Goal: Task Accomplishment & Management: Use online tool/utility

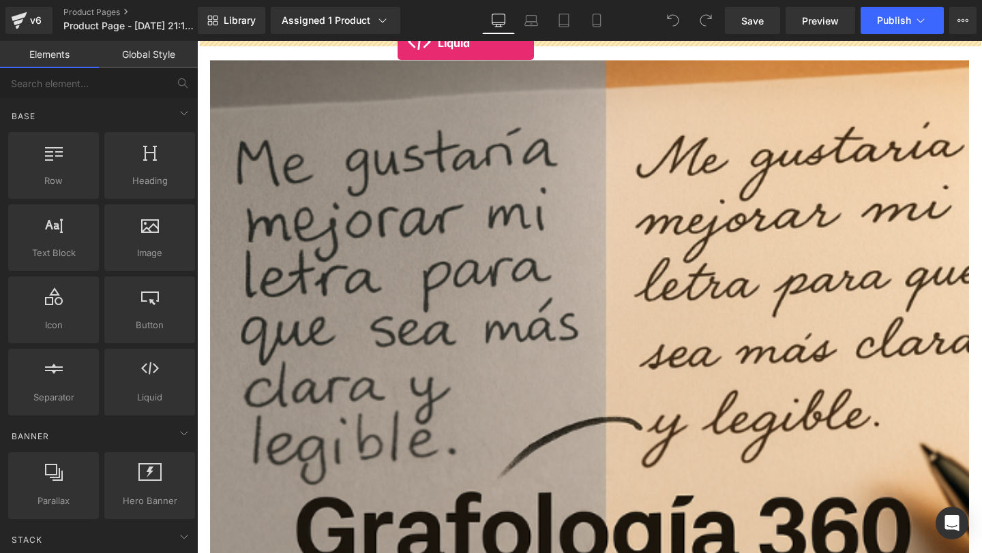
drag, startPoint x: 170, startPoint y: 398, endPoint x: 393, endPoint y: 37, distance: 423.9
click at [393, 37] on div "Liquid You are previewing how the will restyle your page. You can not edit Elem…" at bounding box center [491, 288] width 982 height 577
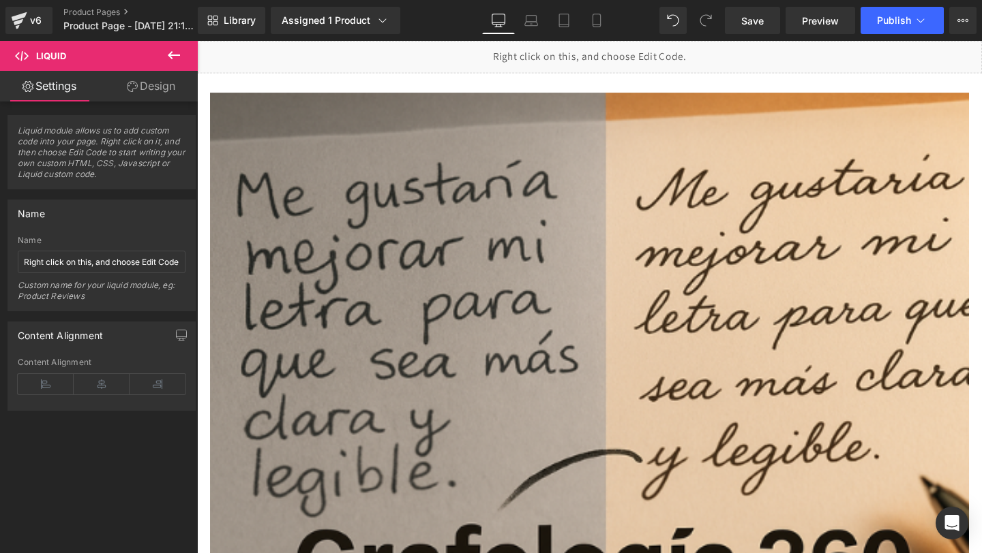
drag, startPoint x: 565, startPoint y: 147, endPoint x: 375, endPoint y: 65, distance: 207.0
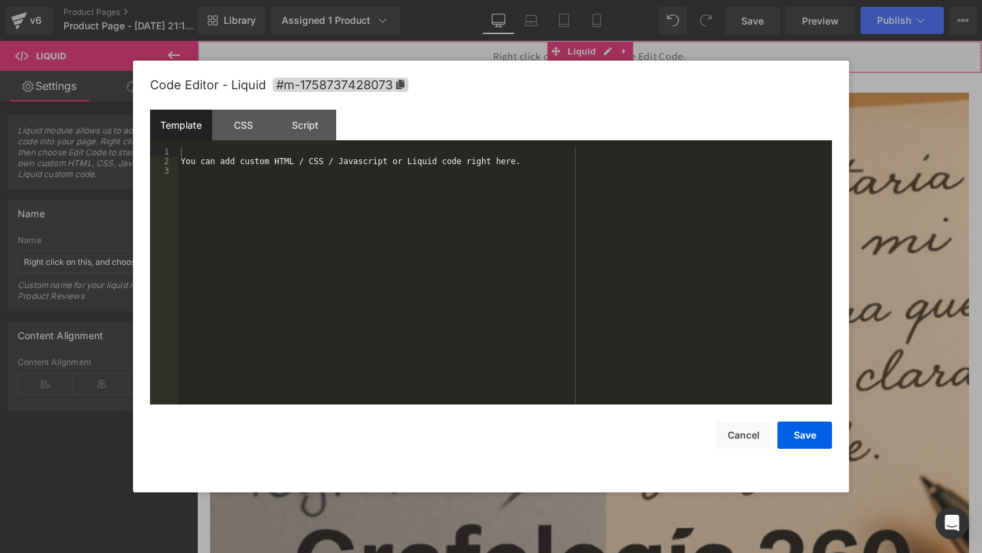
click at [329, 0] on div "Liquid You are previewing how the will restyle your page. You can not edit Elem…" at bounding box center [491, 0] width 982 height 0
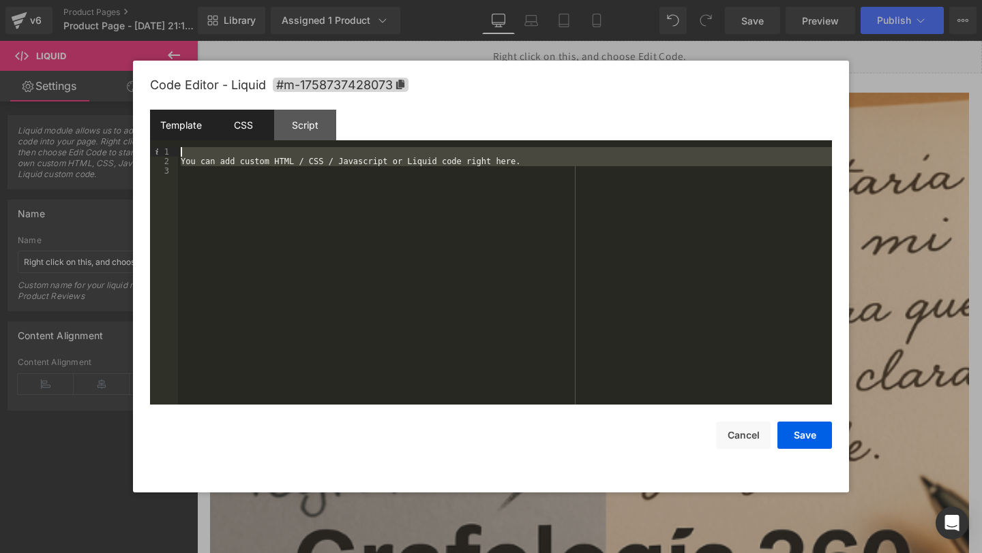
drag, startPoint x: 264, startPoint y: 200, endPoint x: 249, endPoint y: 130, distance: 71.7
click at [249, 130] on div "Template CSS Script Data 1 2 3 You can add custom HTML / CSS / Javascript or Li…" at bounding box center [491, 257] width 682 height 295
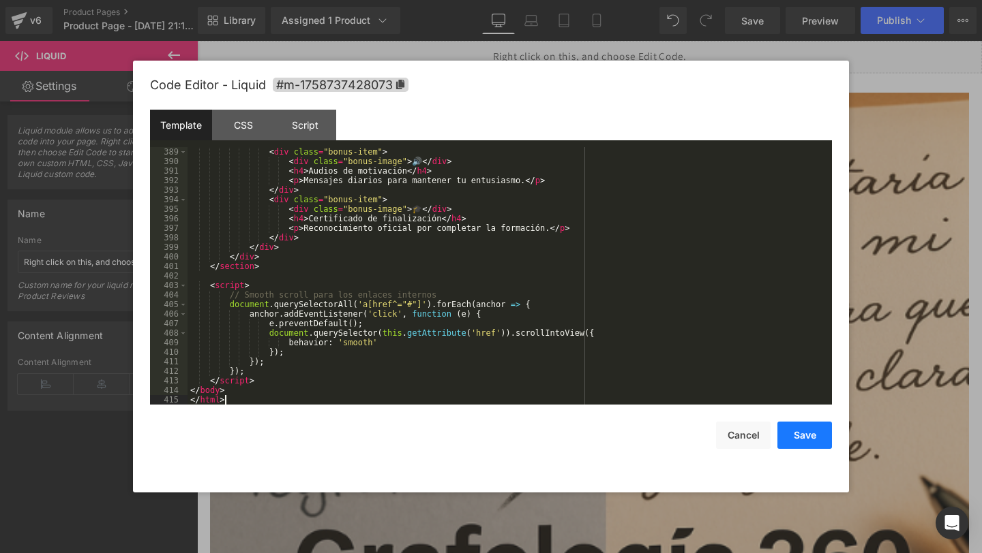
click at [809, 447] on button "Save" at bounding box center [804, 435] width 55 height 27
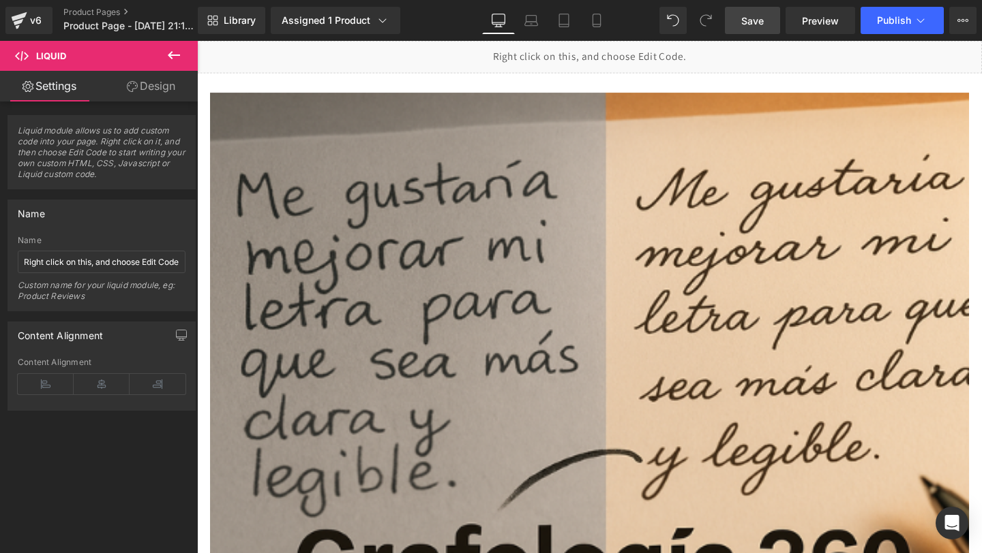
click at [735, 13] on link "Save" at bounding box center [752, 20] width 55 height 27
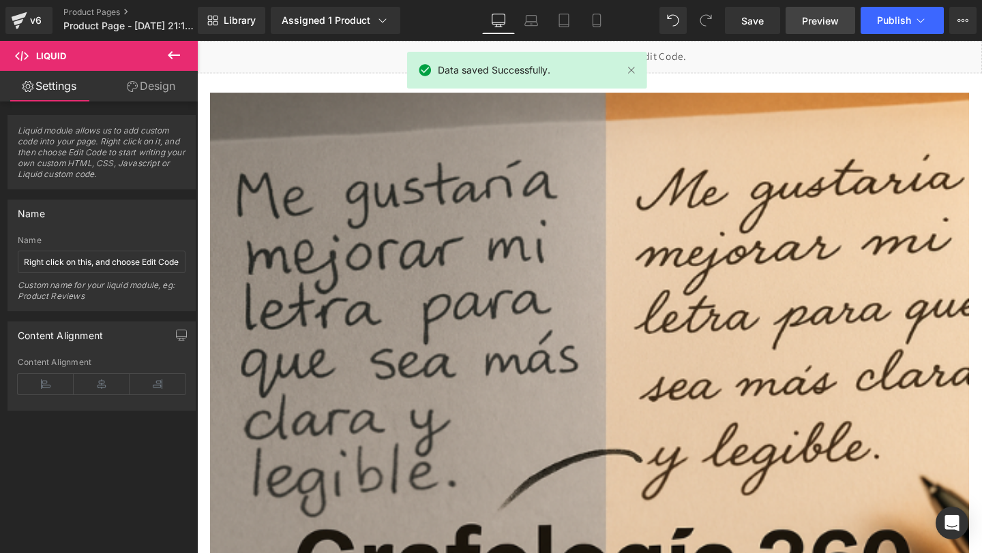
click at [832, 21] on span "Preview" at bounding box center [820, 21] width 37 height 14
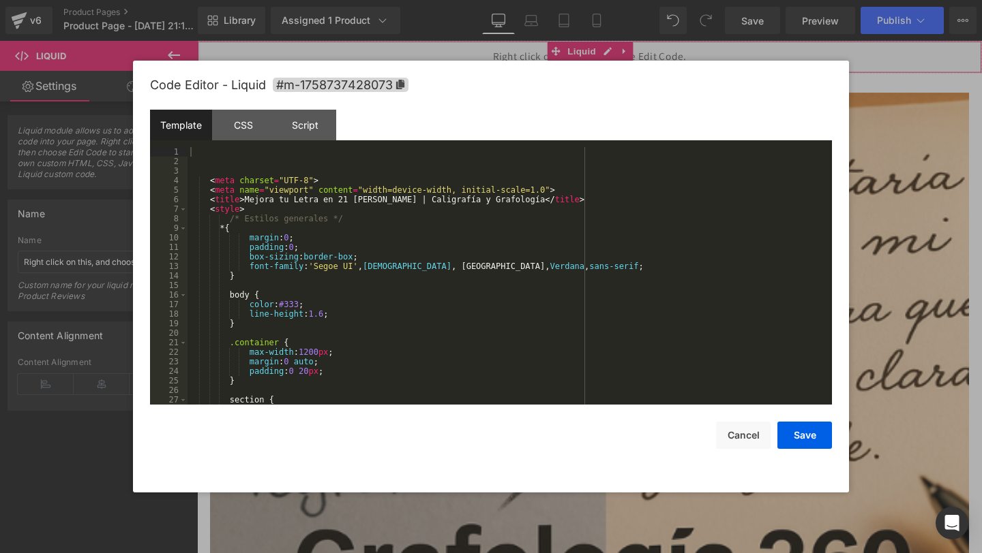
click at [332, 0] on div "Liquid You are previewing how the will restyle your page. You can not edit Elem…" at bounding box center [491, 0] width 982 height 0
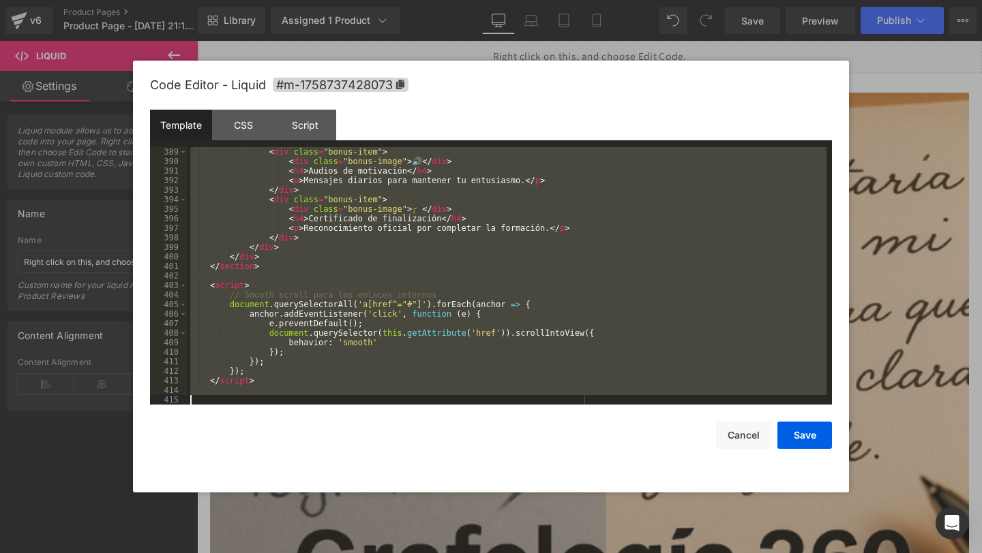
drag, startPoint x: 221, startPoint y: 162, endPoint x: 382, endPoint y: 553, distance: 423.3
click at [382, 553] on body "Liquid You are previewing how the will restyle your page. You can not edit Elem…" at bounding box center [491, 276] width 982 height 553
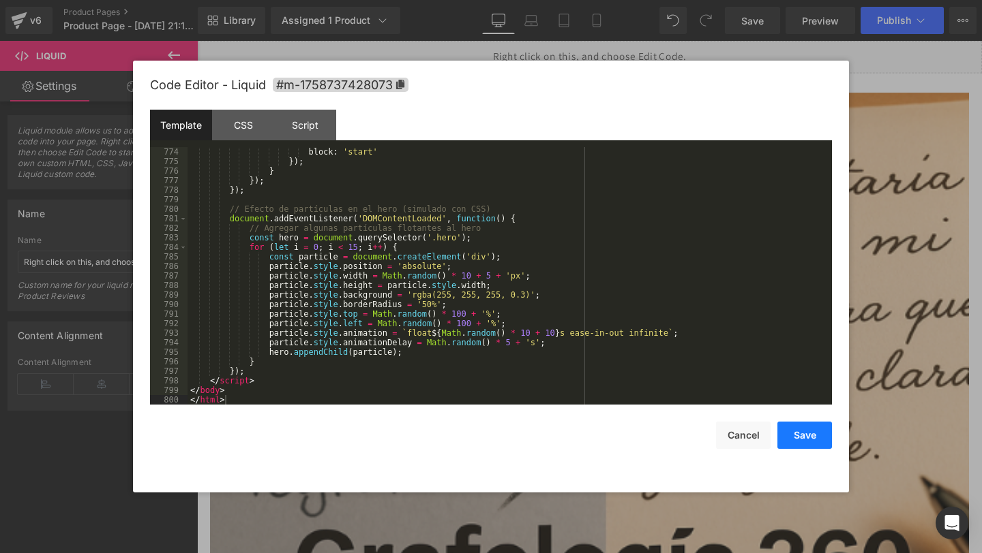
click at [805, 437] on button "Save" at bounding box center [804, 435] width 55 height 27
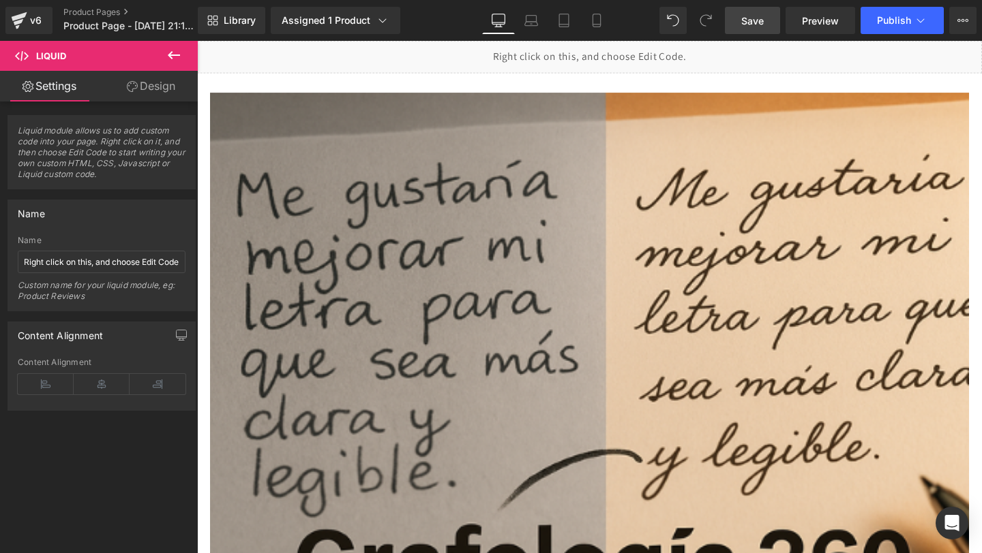
click at [747, 27] on link "Save" at bounding box center [752, 20] width 55 height 27
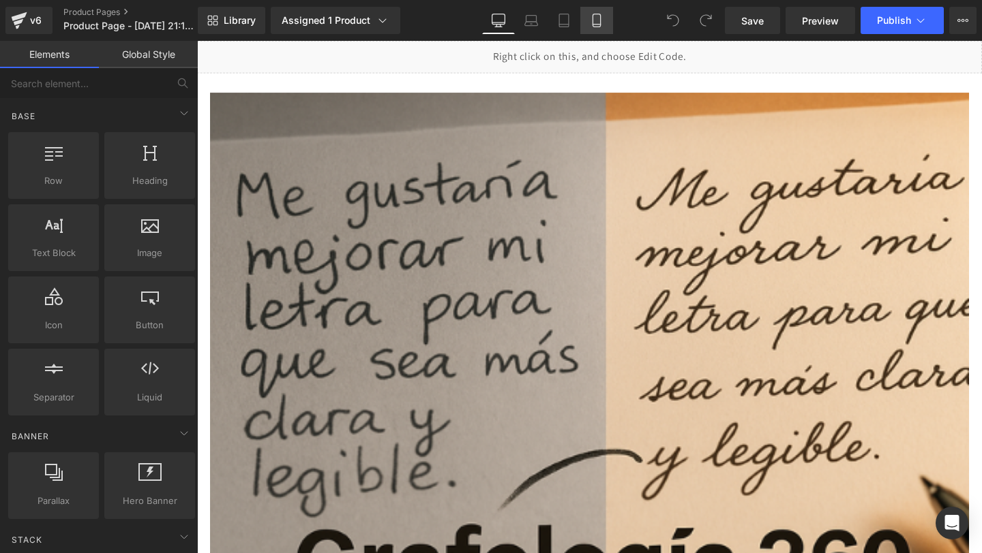
click at [607, 14] on link "Mobile" at bounding box center [596, 20] width 33 height 27
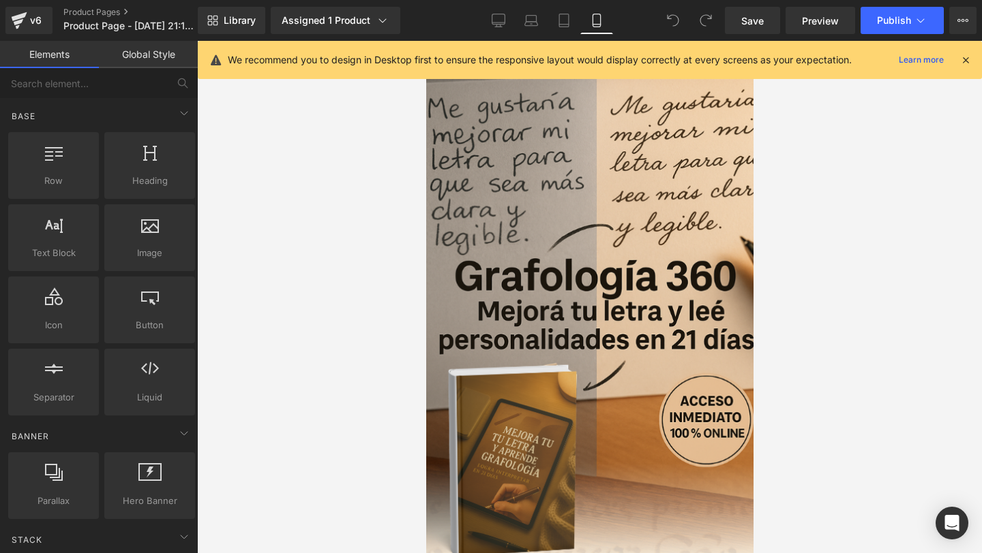
click at [963, 64] on icon at bounding box center [965, 60] width 12 height 12
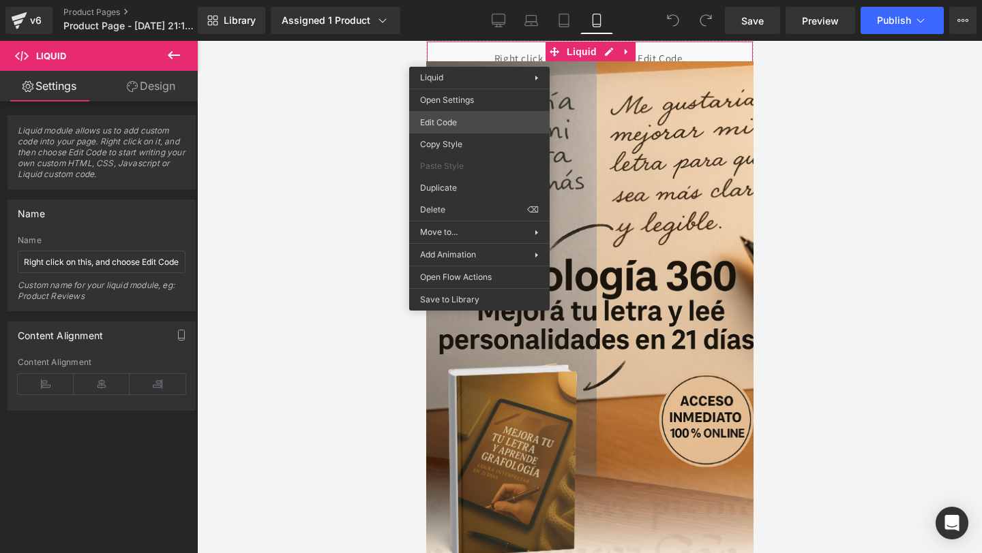
click at [492, 0] on div "You are previewing how the will restyle your page. You can not edit Elements in…" at bounding box center [491, 0] width 982 height 0
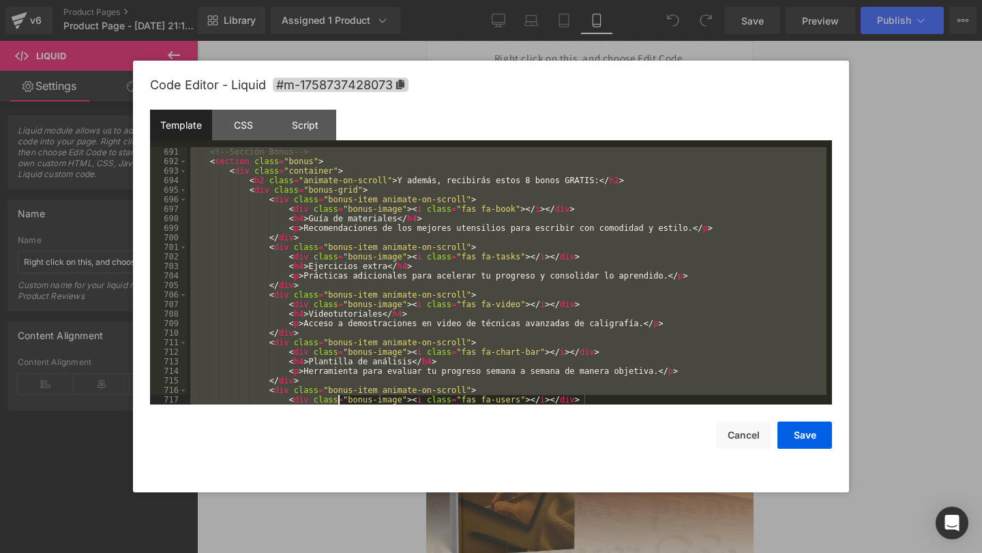
scroll to position [7548, 0]
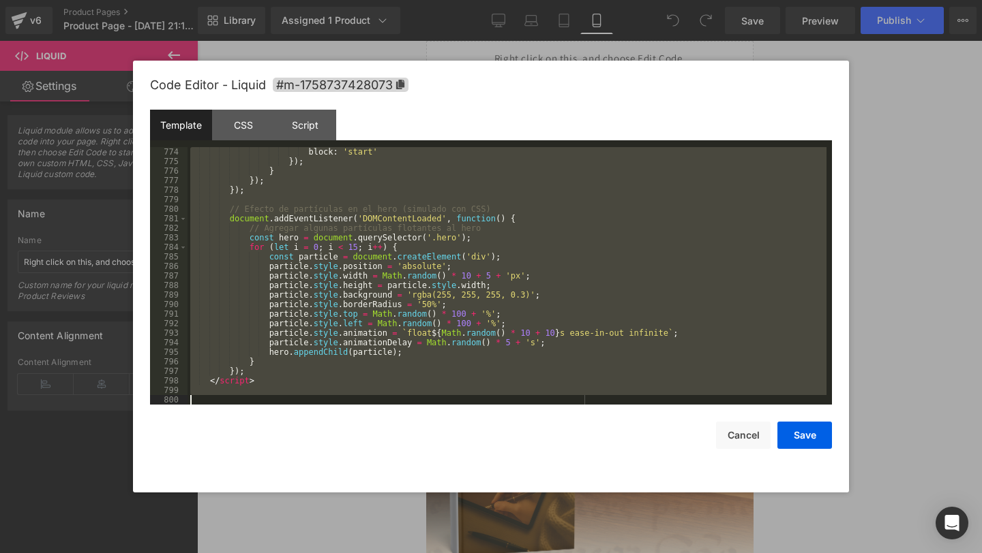
drag, startPoint x: 228, startPoint y: 148, endPoint x: 339, endPoint y: 553, distance: 419.7
click at [339, 553] on body "You are previewing how the will restyle your page. You can not edit Elements in…" at bounding box center [491, 276] width 982 height 553
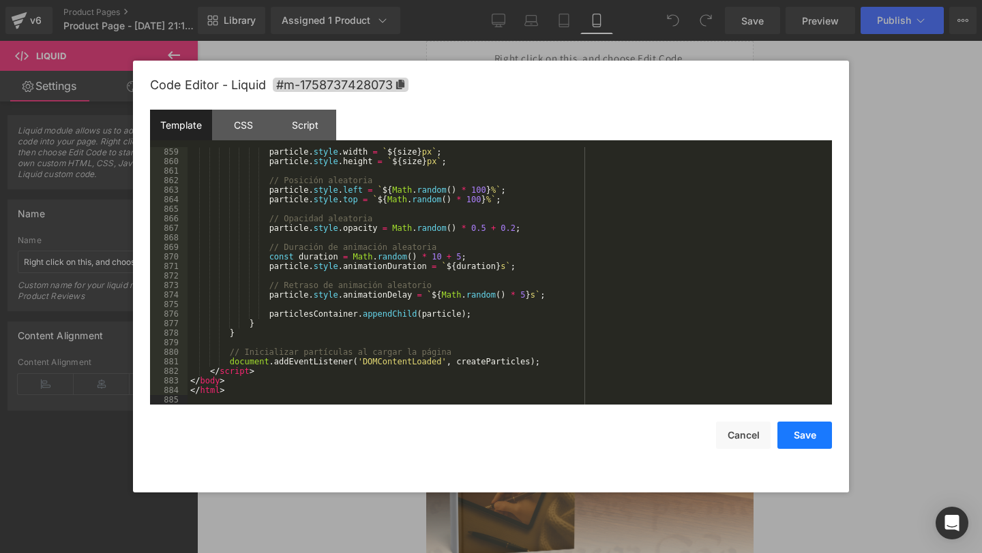
click at [796, 432] on button "Save" at bounding box center [804, 435] width 55 height 27
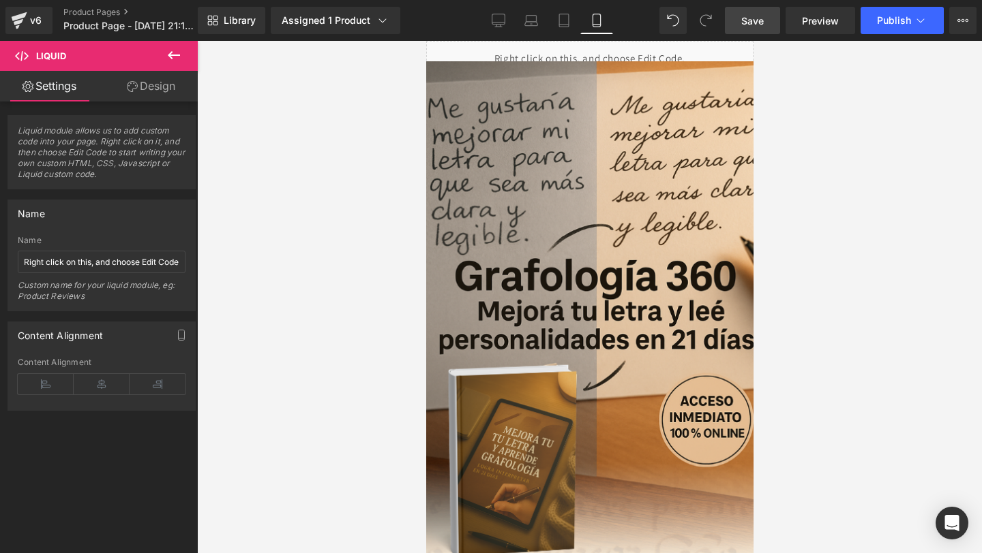
click at [753, 22] on span "Save" at bounding box center [752, 21] width 22 height 14
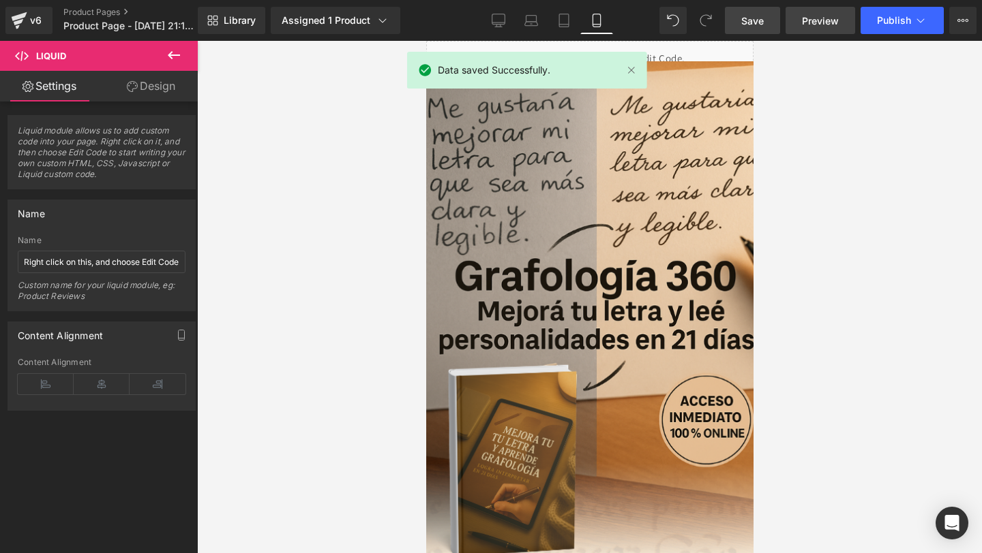
click at [825, 22] on span "Preview" at bounding box center [820, 21] width 37 height 14
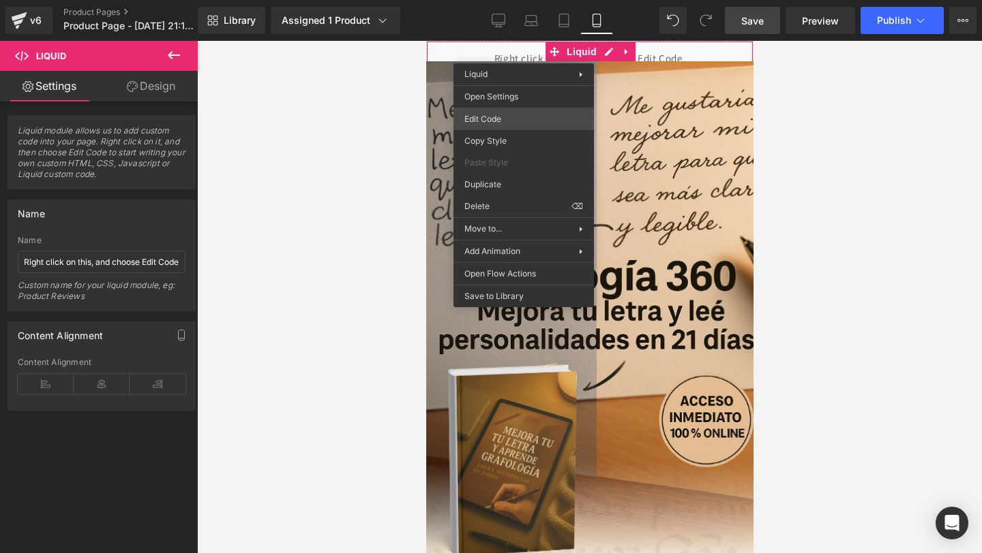
click at [489, 0] on div "You are previewing how the will restyle your page. You can not edit Elements in…" at bounding box center [491, 0] width 982 height 0
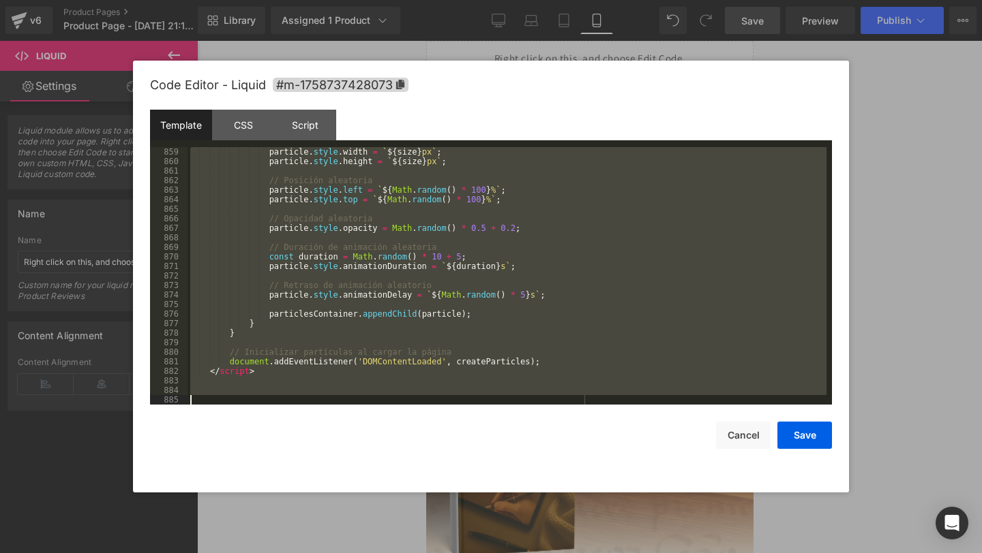
drag, startPoint x: 252, startPoint y: 167, endPoint x: 341, endPoint y: 457, distance: 303.8
click at [341, 457] on div "Code Editor - Liquid #m-1758737428073 Template CSS Script Data 859 860 861 862 …" at bounding box center [491, 277] width 682 height 432
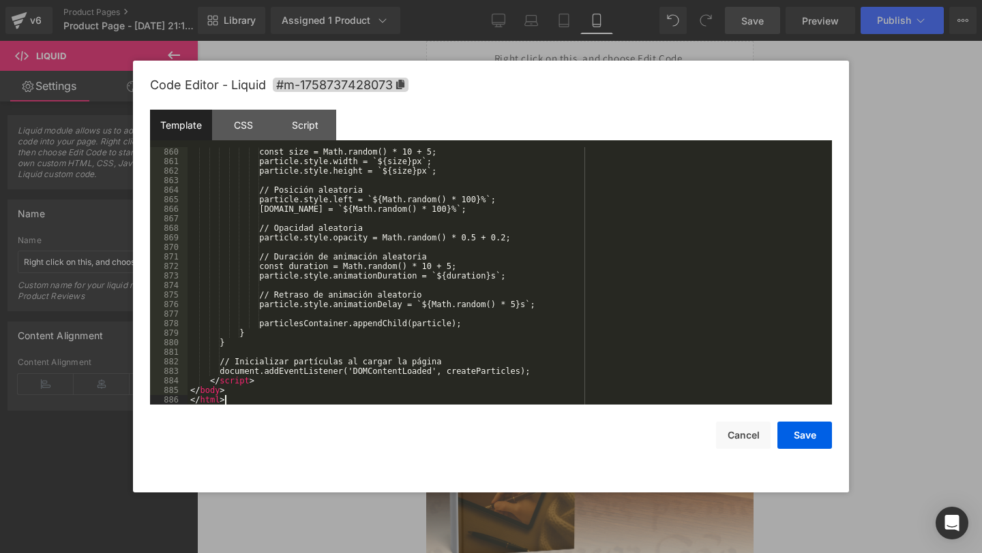
scroll to position [8379, 0]
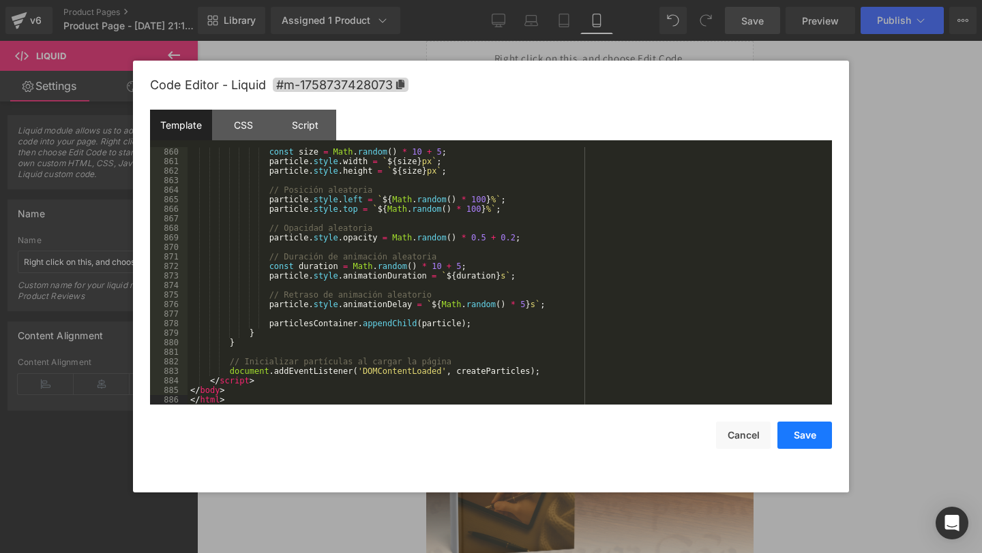
click at [810, 433] on button "Save" at bounding box center [804, 435] width 55 height 27
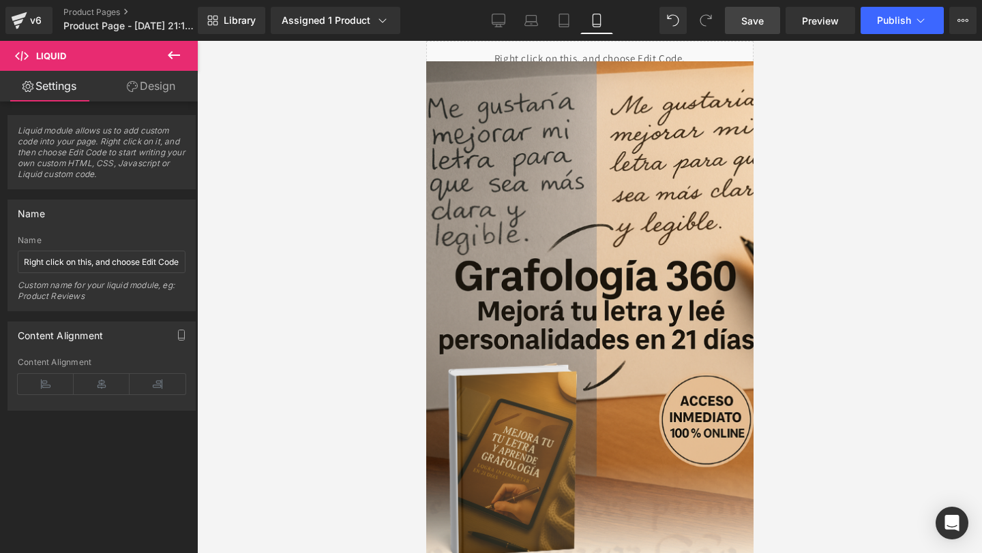
click at [745, 14] on span "Save" at bounding box center [752, 21] width 22 height 14
click at [825, 25] on span "Preview" at bounding box center [820, 21] width 37 height 14
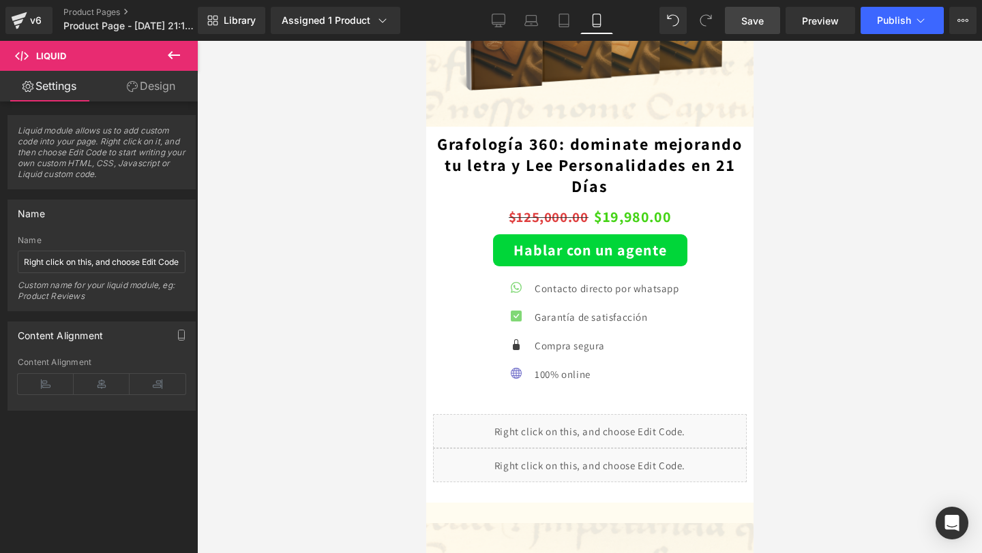
scroll to position [2974, 0]
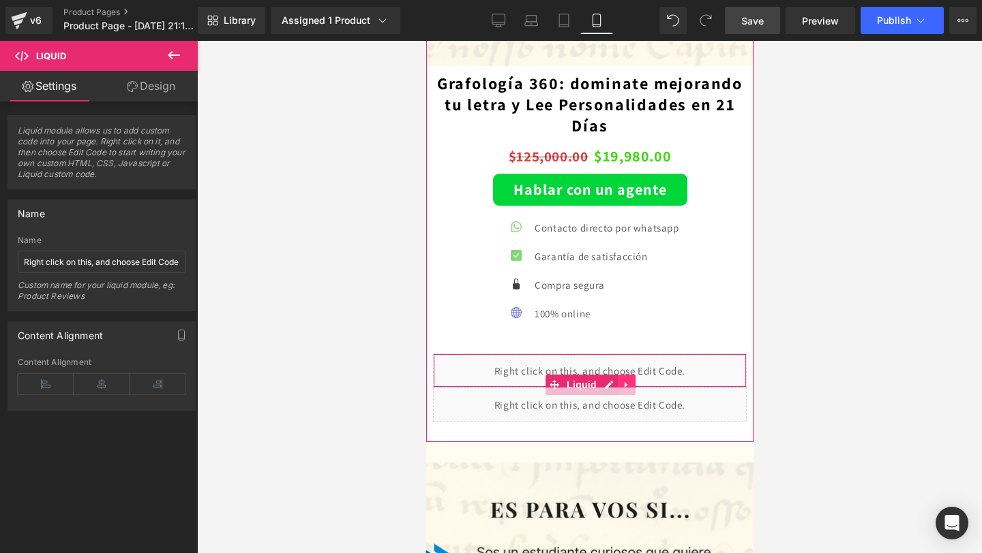
click at [630, 381] on link at bounding box center [626, 385] width 18 height 20
click at [632, 380] on icon at bounding box center [635, 385] width 10 height 10
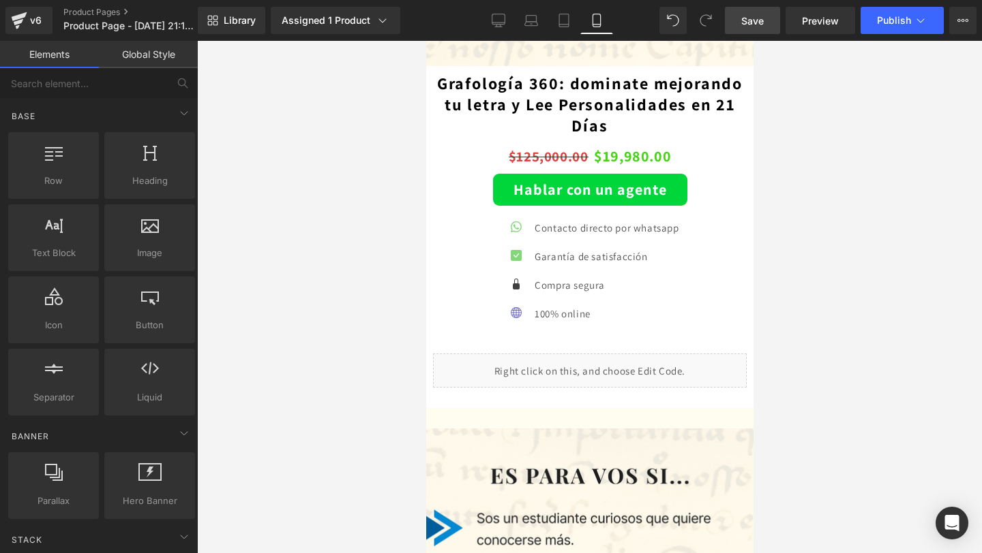
click at [755, 21] on span "Save" at bounding box center [752, 21] width 22 height 14
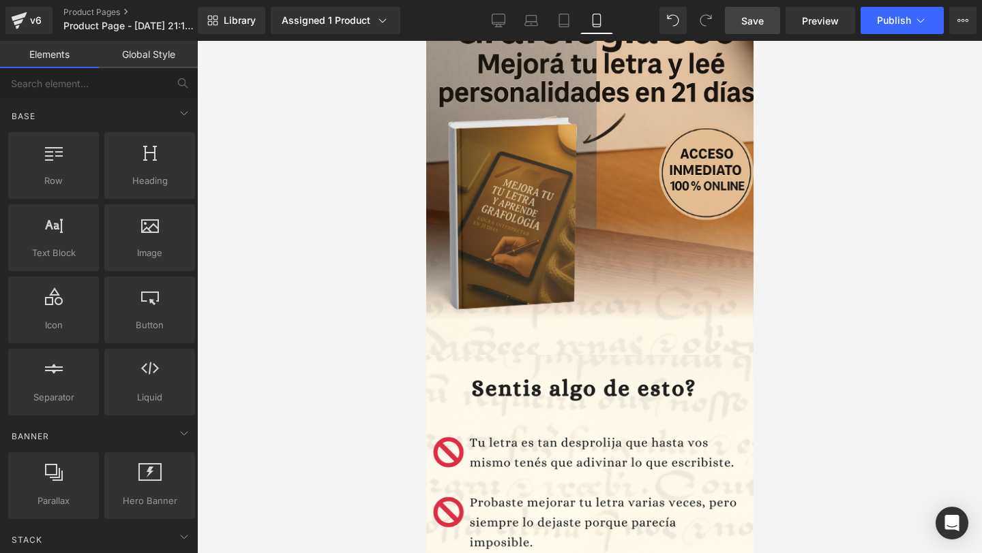
scroll to position [0, 0]
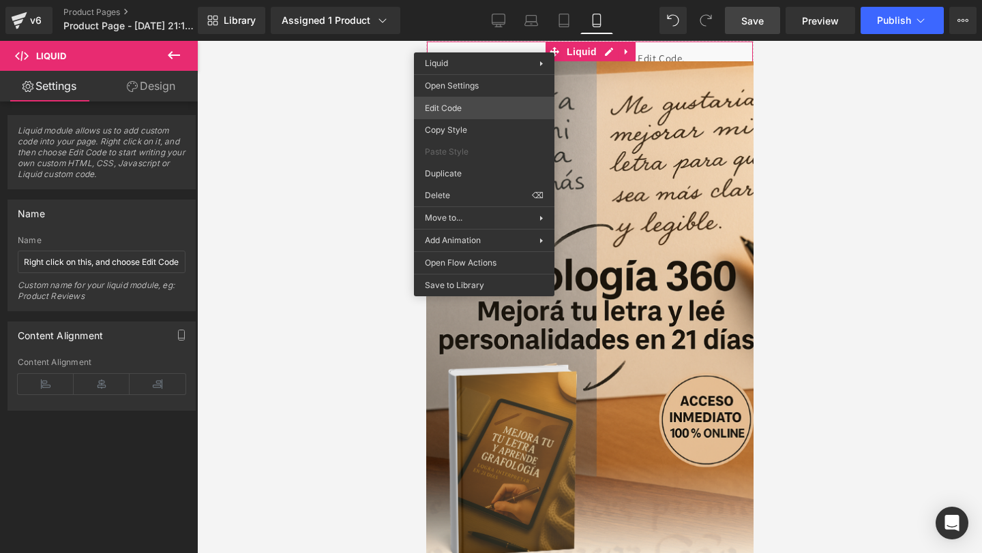
click at [438, 0] on div "You are previewing how the will restyle your page. You can not edit Elements in…" at bounding box center [491, 0] width 982 height 0
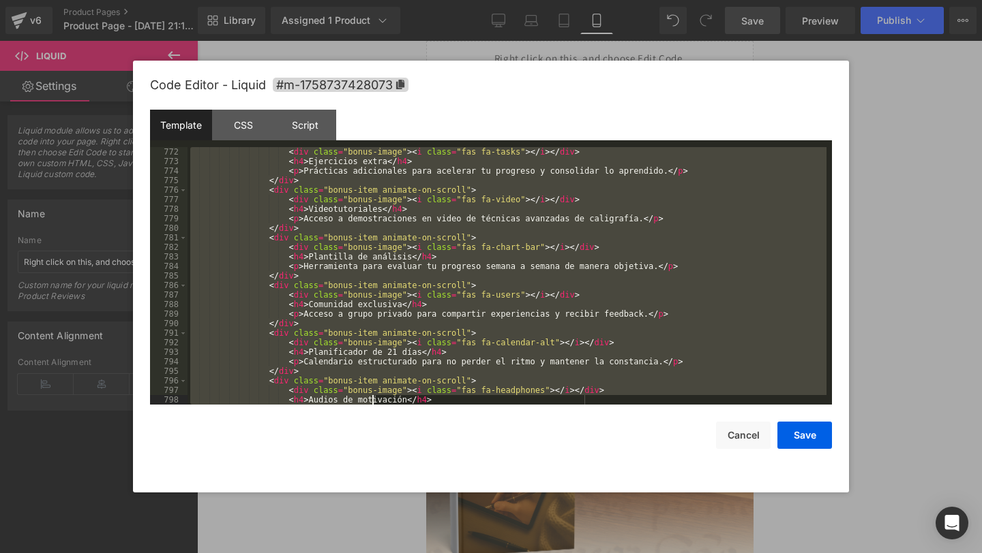
scroll to position [8379, 0]
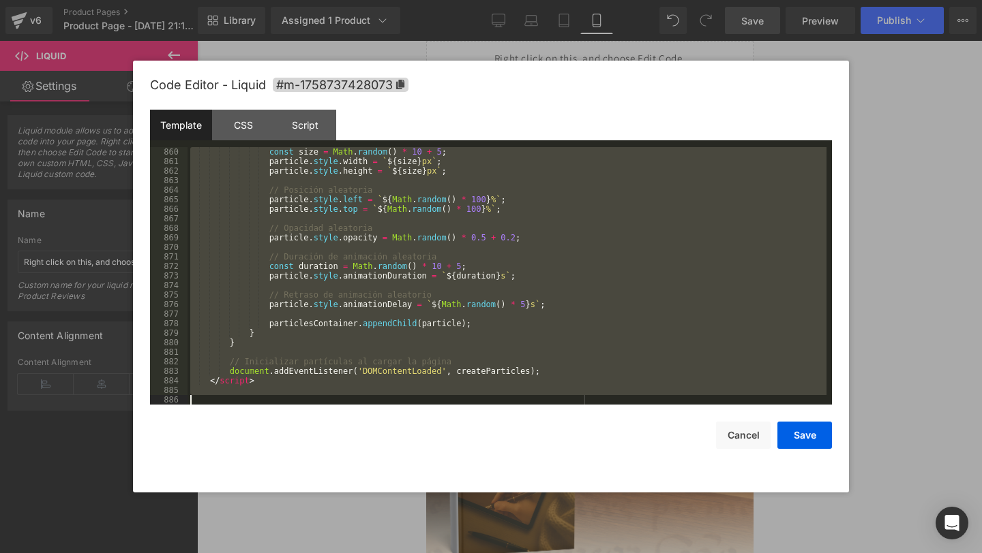
drag, startPoint x: 226, startPoint y: 174, endPoint x: 371, endPoint y: 551, distance: 403.1
click at [371, 551] on body "You are previewing how the will restyle your page. You can not edit Elements in…" at bounding box center [491, 276] width 982 height 553
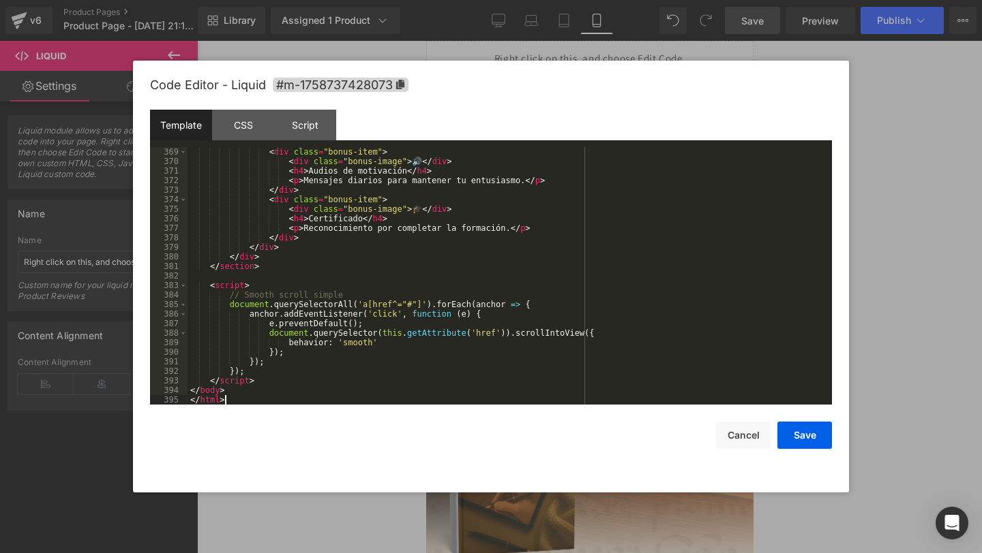
scroll to position [3531, 0]
click at [802, 435] on button "Save" at bounding box center [804, 435] width 55 height 27
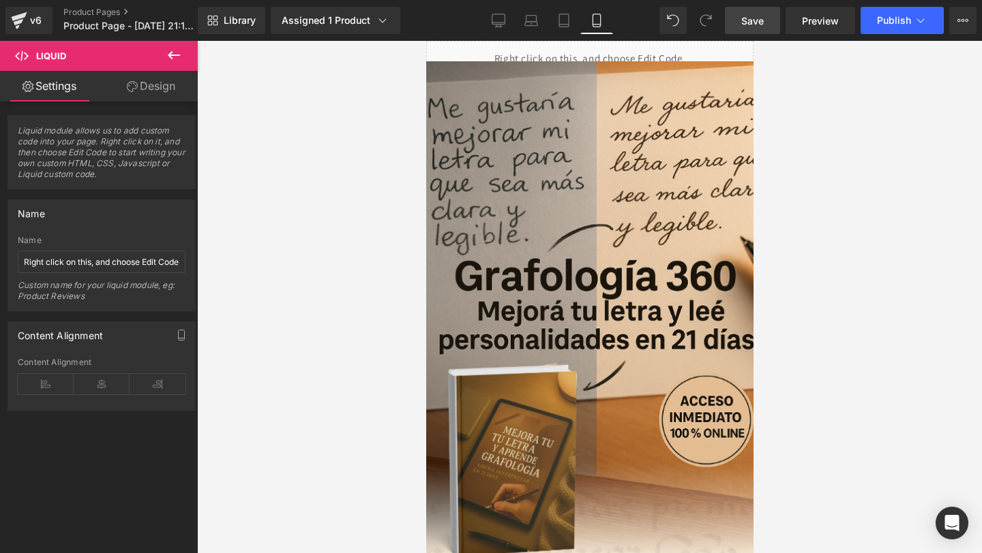
click at [758, 32] on link "Save" at bounding box center [752, 20] width 55 height 27
